Goal: Find specific page/section: Find specific page/section

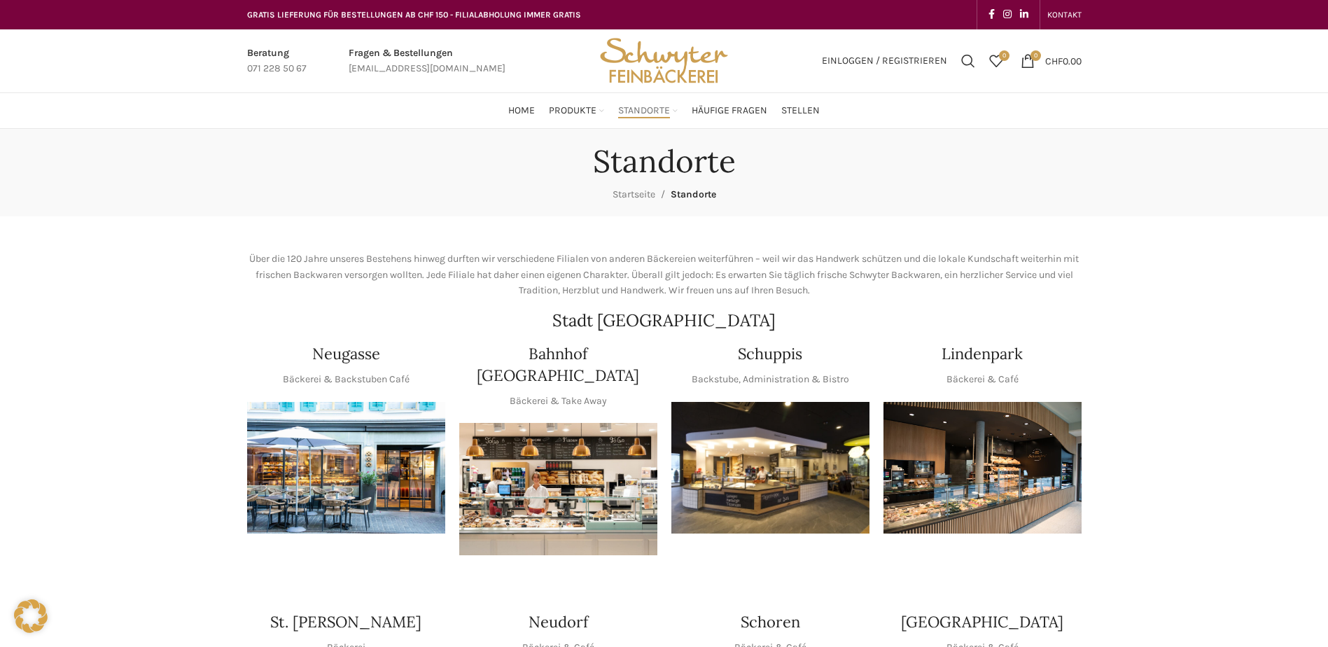
click at [729, 544] on div at bounding box center [770, 544] width 198 height 0
click at [739, 365] on div "Schuppis Backstube, Administration & Bistro" at bounding box center [770, 365] width 198 height 44
click at [747, 352] on h4 "Schuppis" at bounding box center [770, 354] width 64 height 22
click at [759, 460] on img "1 / 1" at bounding box center [770, 468] width 198 height 132
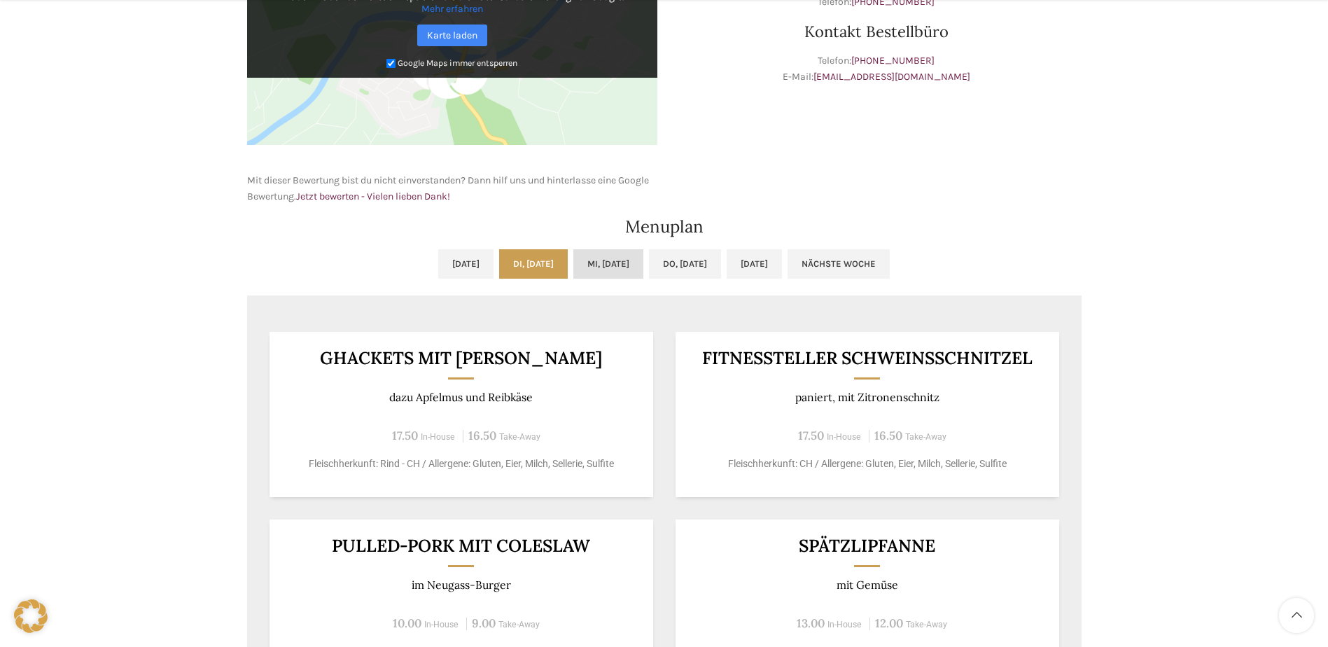
scroll to position [560, 0]
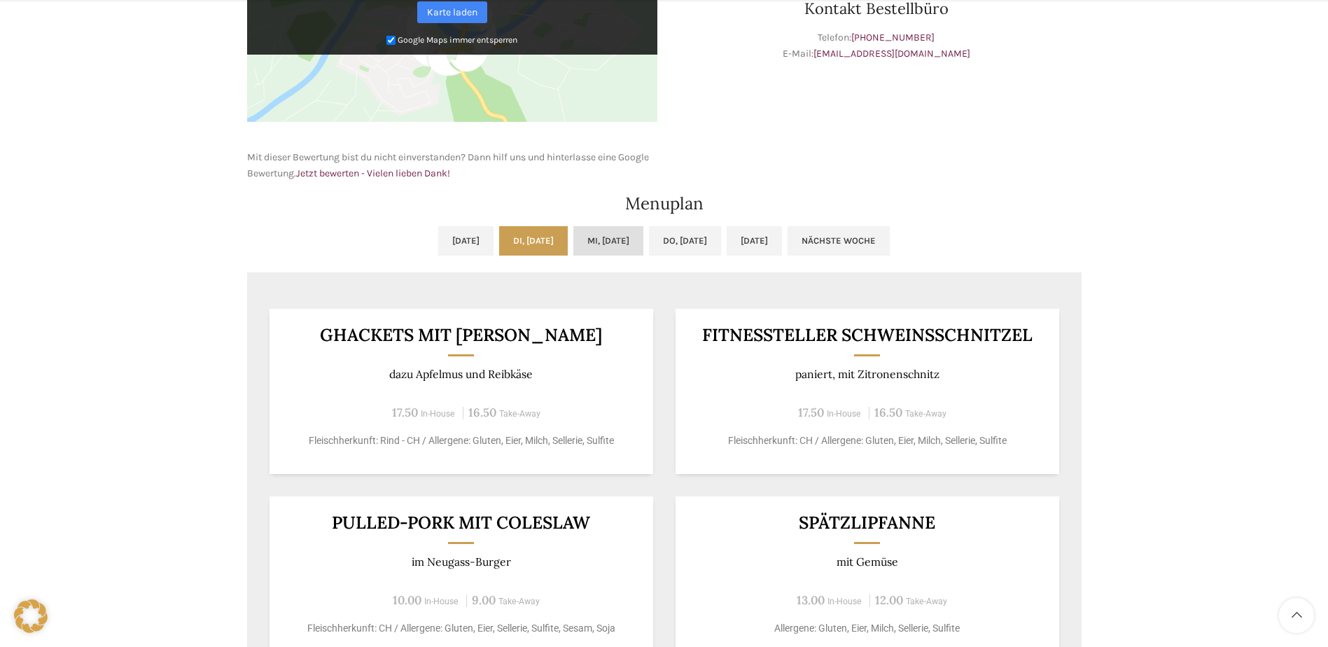
click at [573, 246] on link "Mi, [DATE]" at bounding box center [608, 240] width 70 height 29
click at [505, 238] on link "Di, [DATE]" at bounding box center [533, 240] width 69 height 29
click at [576, 234] on link "Mi, [DATE]" at bounding box center [608, 240] width 70 height 29
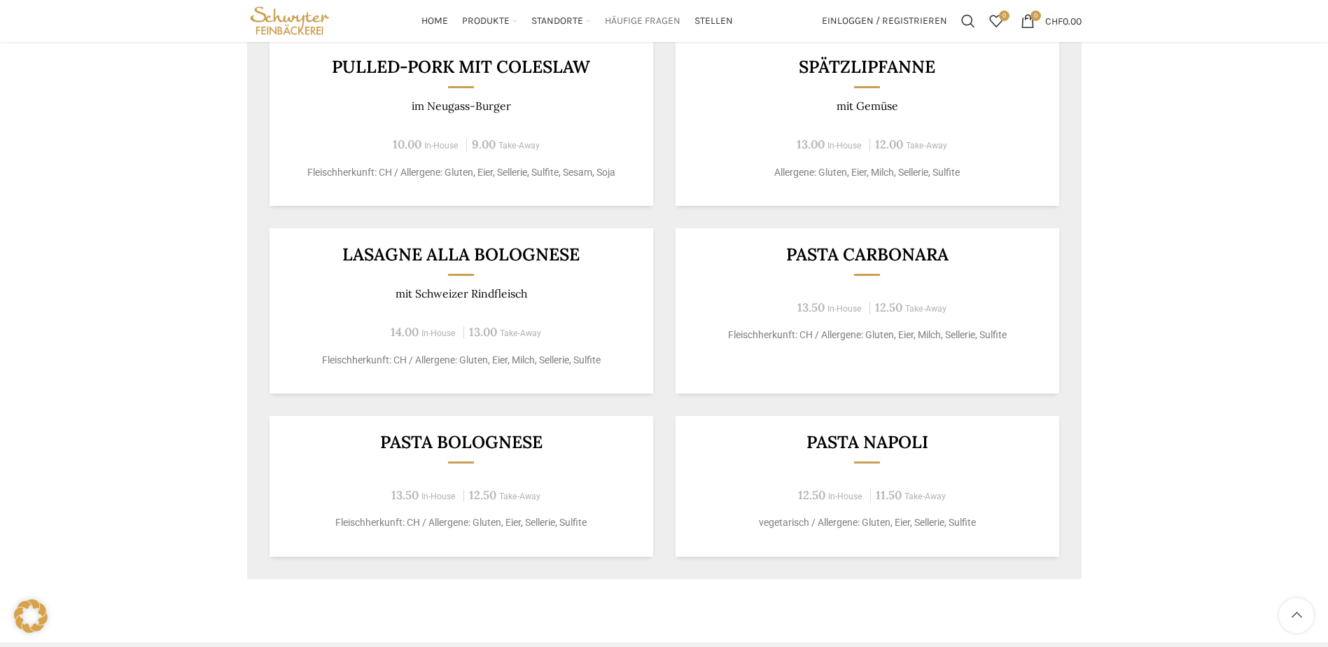
scroll to position [840, 0]
